Goal: Information Seeking & Learning: Learn about a topic

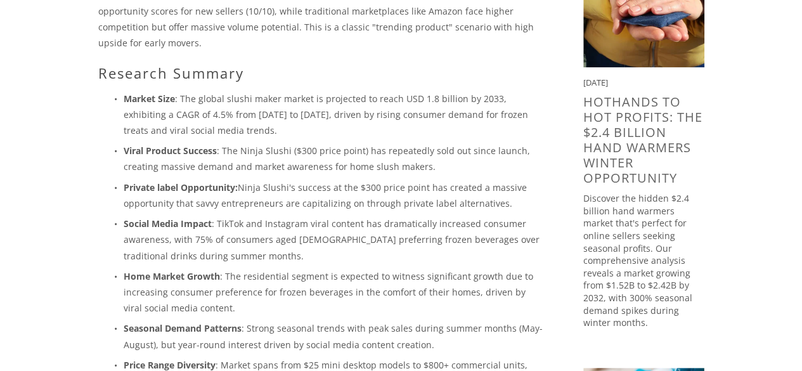
scroll to position [317, 0]
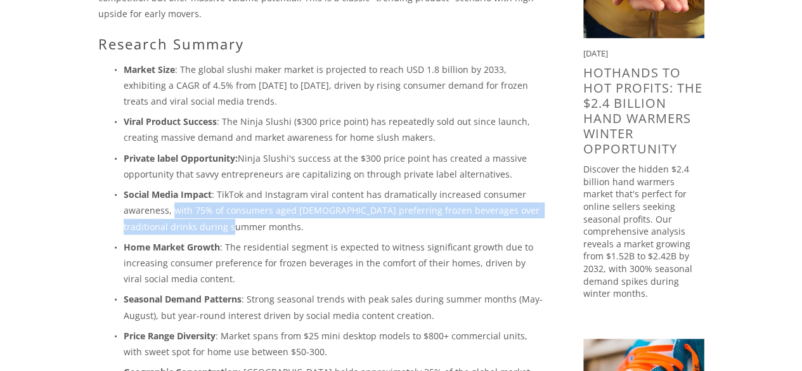
drag, startPoint x: 173, startPoint y: 194, endPoint x: 260, endPoint y: 207, distance: 87.7
click at [265, 205] on p "Social Media Impact : TikTok and Instagram viral content has dramatically incre…" at bounding box center [333, 210] width 419 height 48
click at [260, 207] on p "Social Media Impact : TikTok and Instagram viral content has dramatically incre…" at bounding box center [333, 210] width 419 height 48
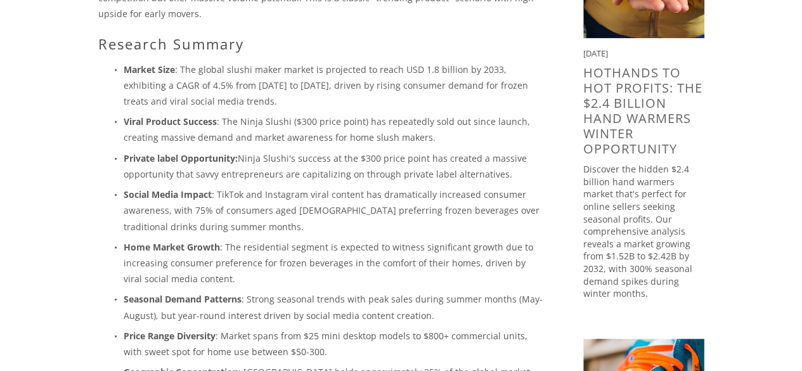
scroll to position [380, 0]
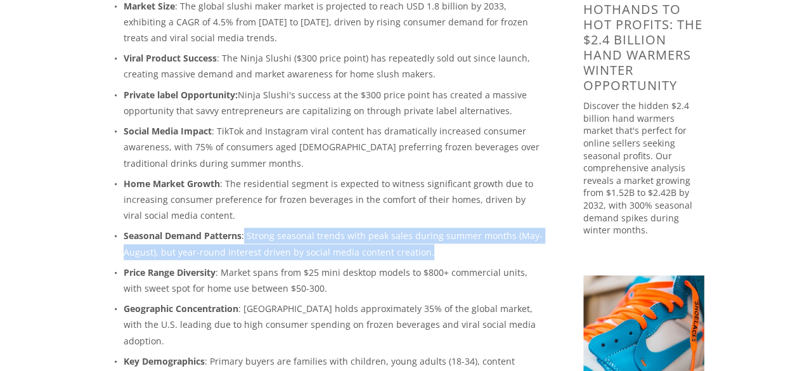
drag, startPoint x: 243, startPoint y: 220, endPoint x: 449, endPoint y: 230, distance: 205.6
click at [449, 230] on p "Seasonal Demand Patterns : Strong seasonal trends with peak sales during summer…" at bounding box center [333, 243] width 419 height 32
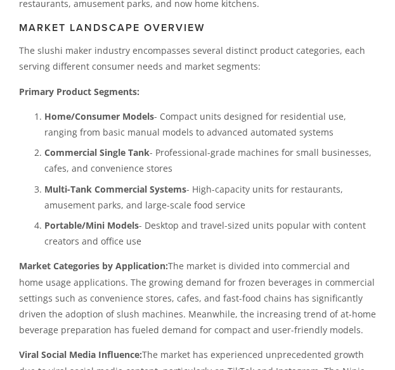
scroll to position [1046, 0]
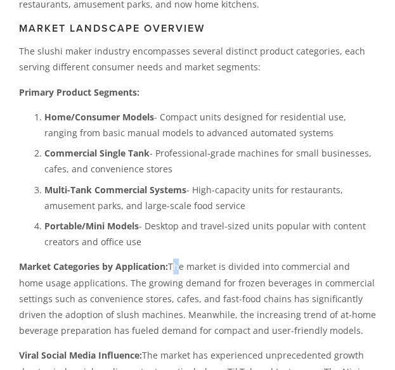
click at [172, 259] on p "Market Categories by Application: The market is divided into commercial and hom…" at bounding box center [197, 299] width 357 height 80
click at [171, 259] on p "Market Categories by Application: The market is divided into commercial and hom…" at bounding box center [197, 299] width 357 height 80
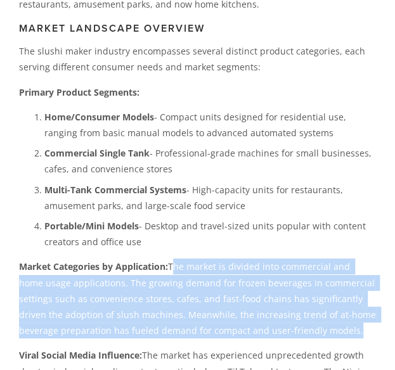
drag, startPoint x: 171, startPoint y: 249, endPoint x: 326, endPoint y: 314, distance: 167.6
click at [326, 314] on p "Market Categories by Application: The market is divided into commercial and hom…" at bounding box center [197, 299] width 357 height 80
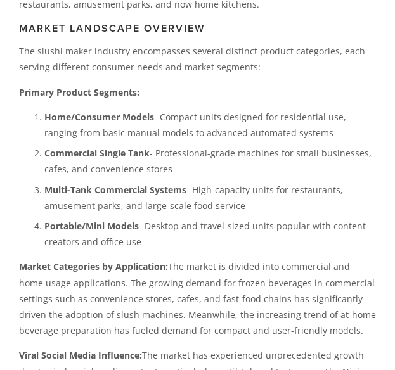
click at [261, 192] on p "Multi-Tank Commercial Systems - High-capacity units for restaurants, amusement …" at bounding box center [209, 198] width 331 height 32
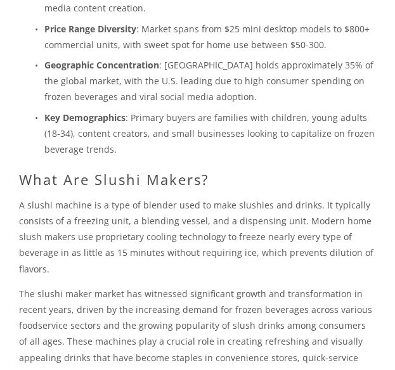
scroll to position [697, 0]
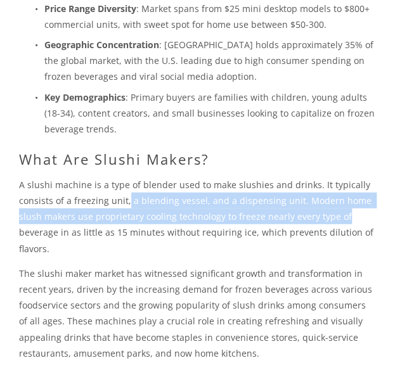
drag, startPoint x: 125, startPoint y: 186, endPoint x: 319, endPoint y: 225, distance: 197.8
click at [341, 208] on p "A slushi machine is a type of blender used to make slushies and drinks. It typi…" at bounding box center [197, 217] width 357 height 80
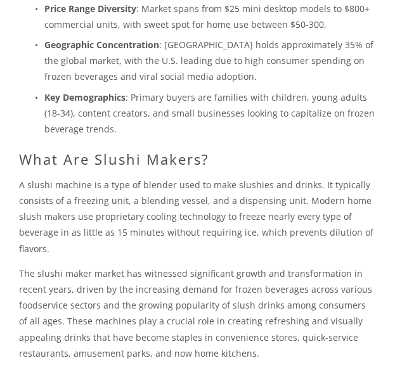
click at [207, 266] on p "The slushi maker market has witnessed significant growth and transformation in …" at bounding box center [197, 314] width 357 height 96
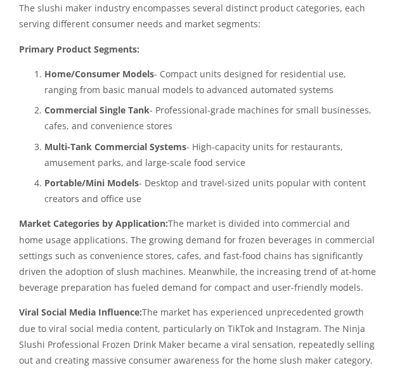
scroll to position [1141, 0]
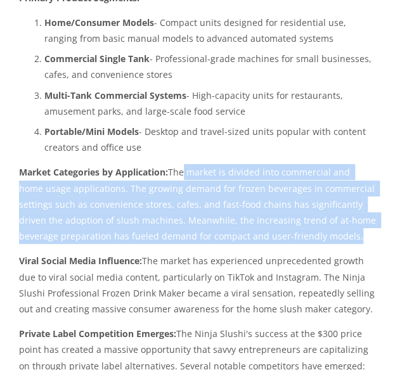
drag, startPoint x: 196, startPoint y: 159, endPoint x: 309, endPoint y: 217, distance: 127.0
click at [309, 217] on p "Market Categories by Application: The market is divided into commercial and hom…" at bounding box center [197, 204] width 357 height 80
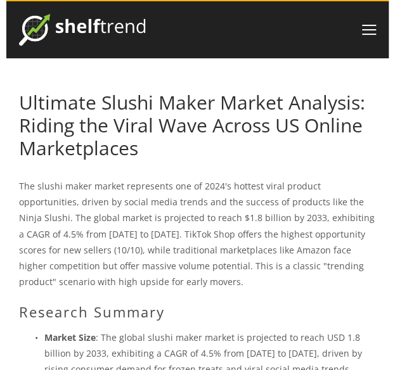
scroll to position [0, 0]
